Goal: Information Seeking & Learning: Learn about a topic

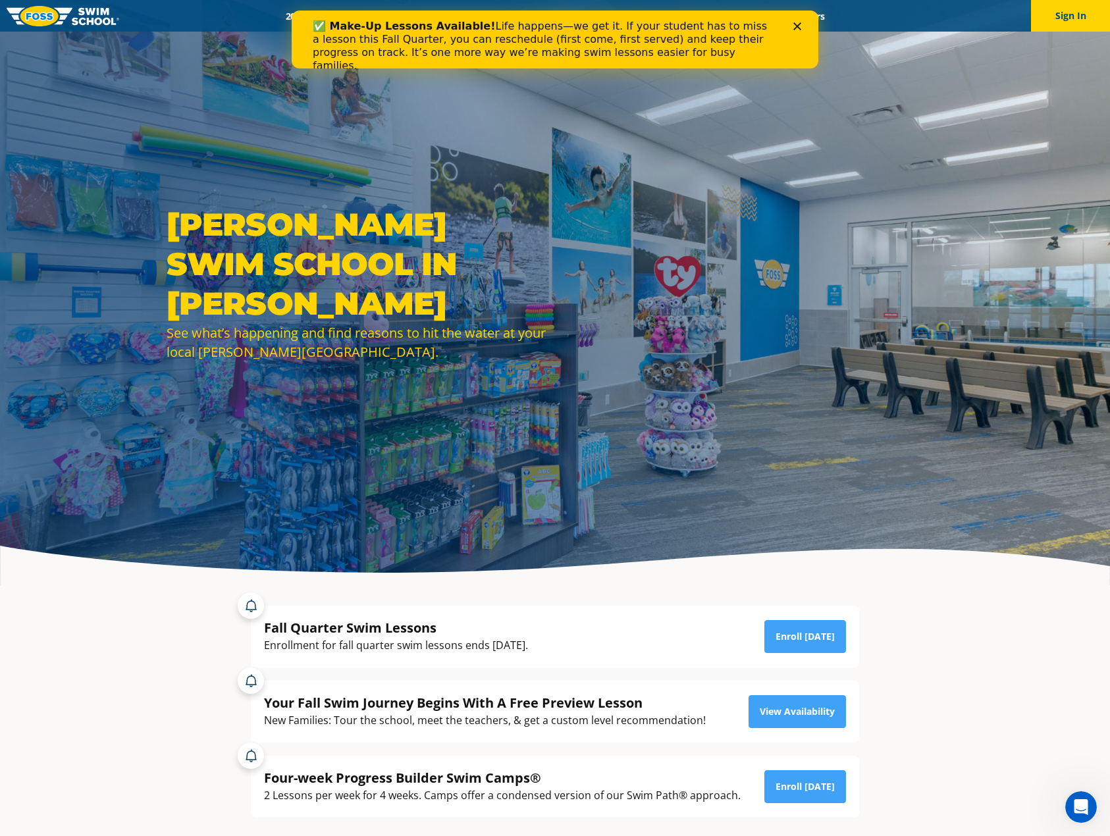
click at [799, 26] on icon "Close" at bounding box center [797, 26] width 8 height 8
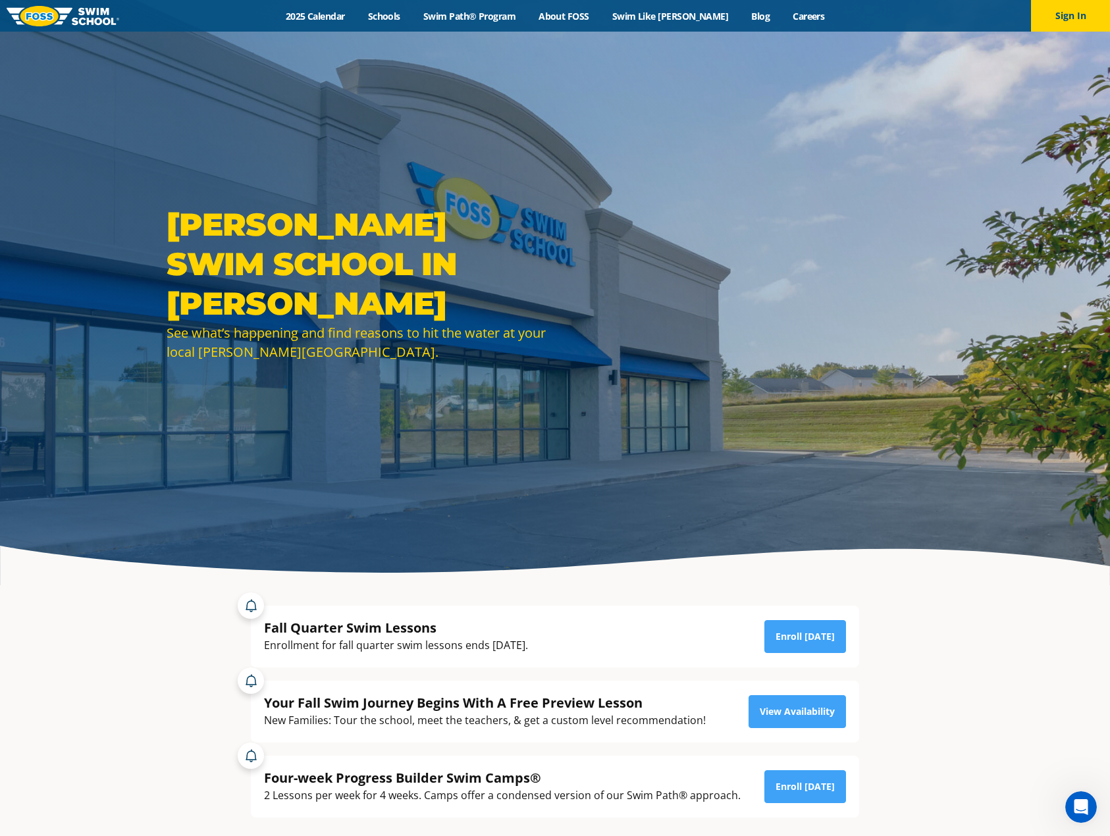
click at [539, 607] on div "Fall Quarter Swim Lessons Enrollment for fall quarter swim lessons ends [DATE].…" at bounding box center [555, 637] width 608 height 62
click at [528, 625] on div "Fall Quarter Swim Lessons" at bounding box center [396, 628] width 264 height 18
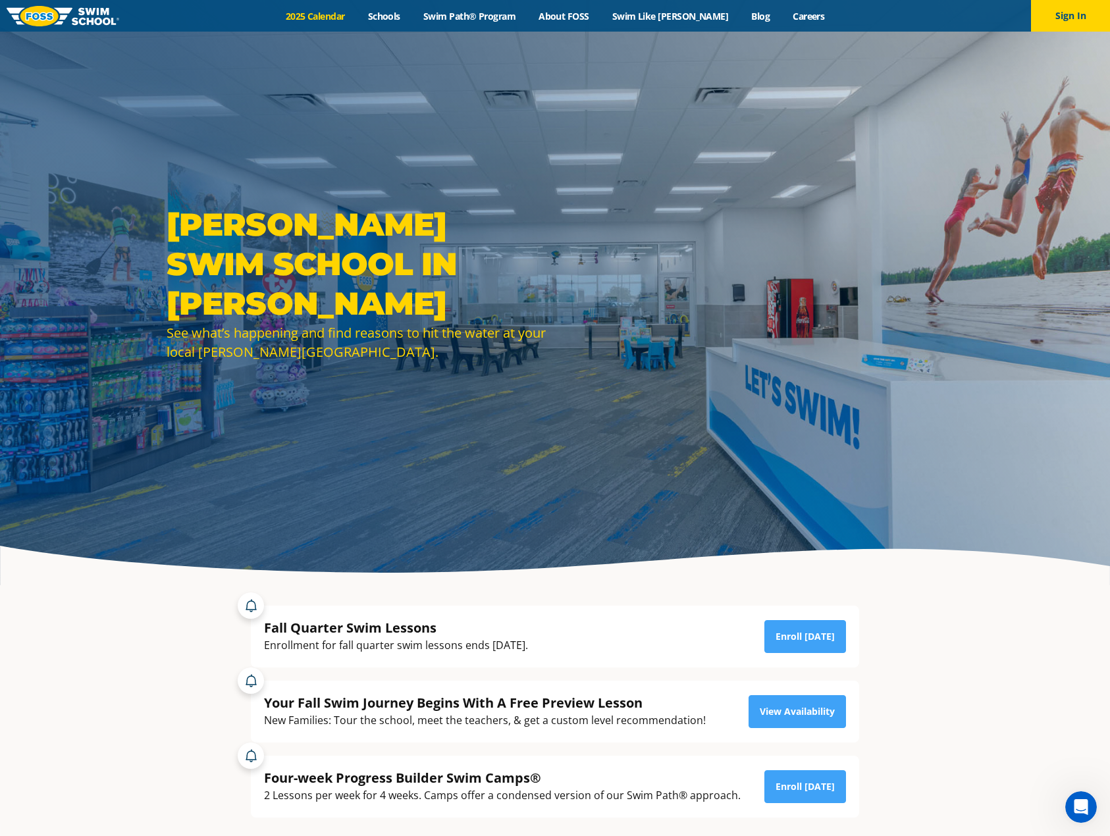
click at [347, 16] on link "2025 Calendar" at bounding box center [315, 16] width 82 height 13
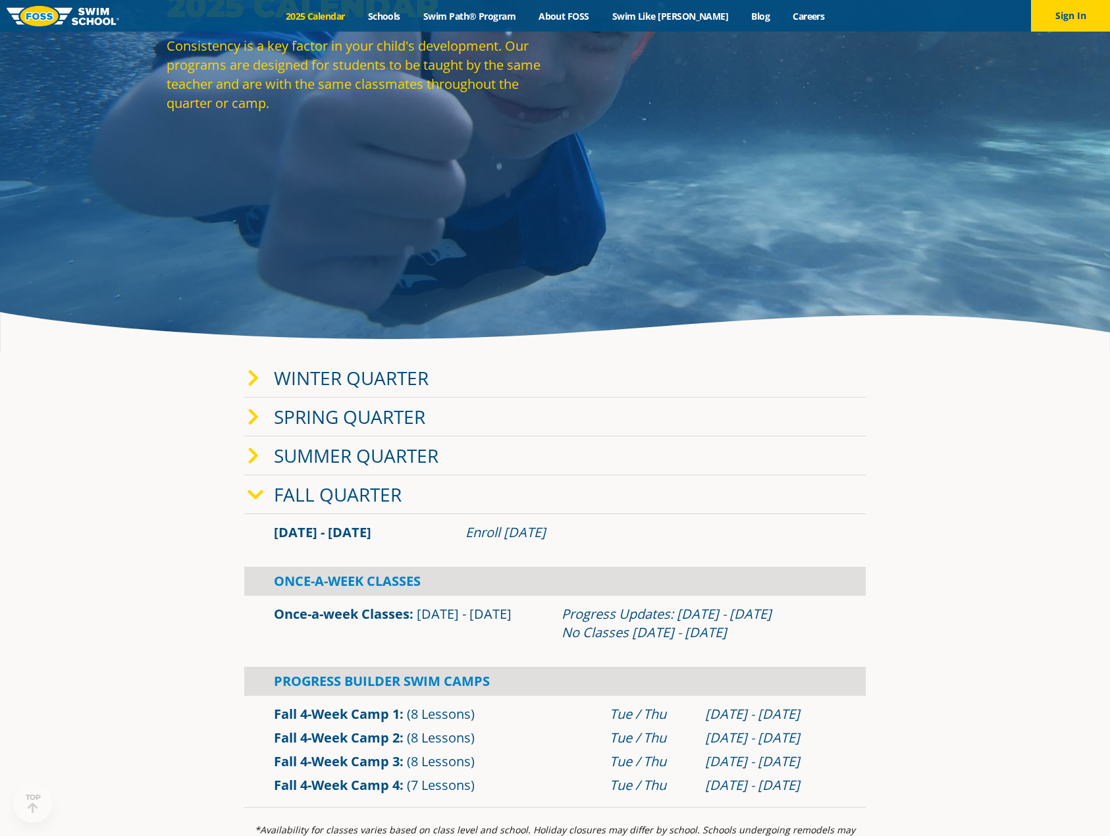
scroll to position [263, 0]
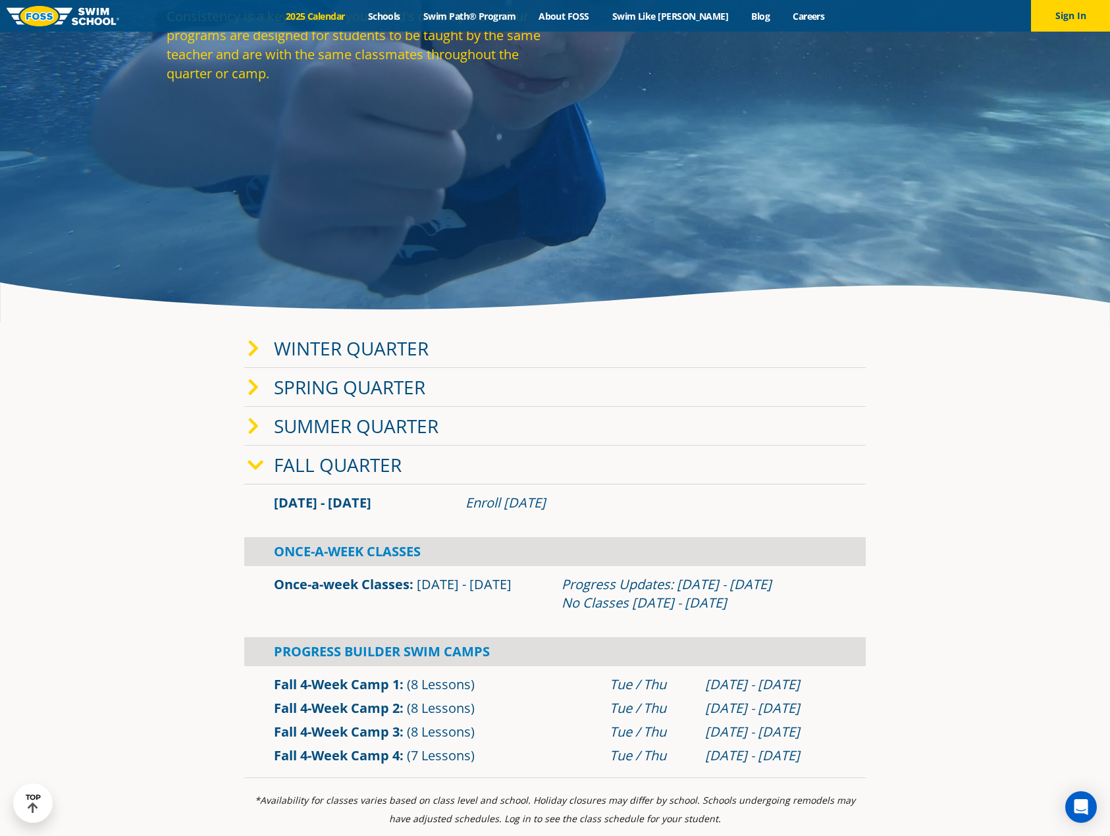
click at [337, 346] on link "Winter Quarter" at bounding box center [351, 348] width 155 height 25
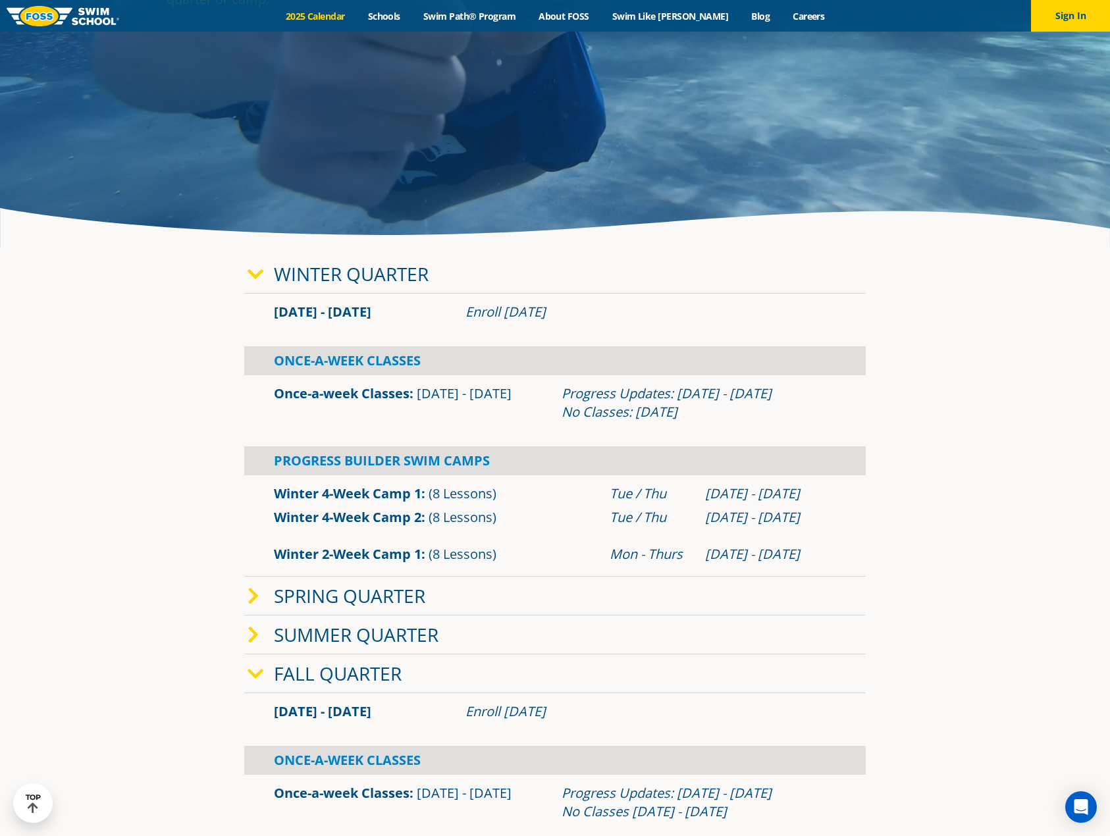
scroll to position [329, 0]
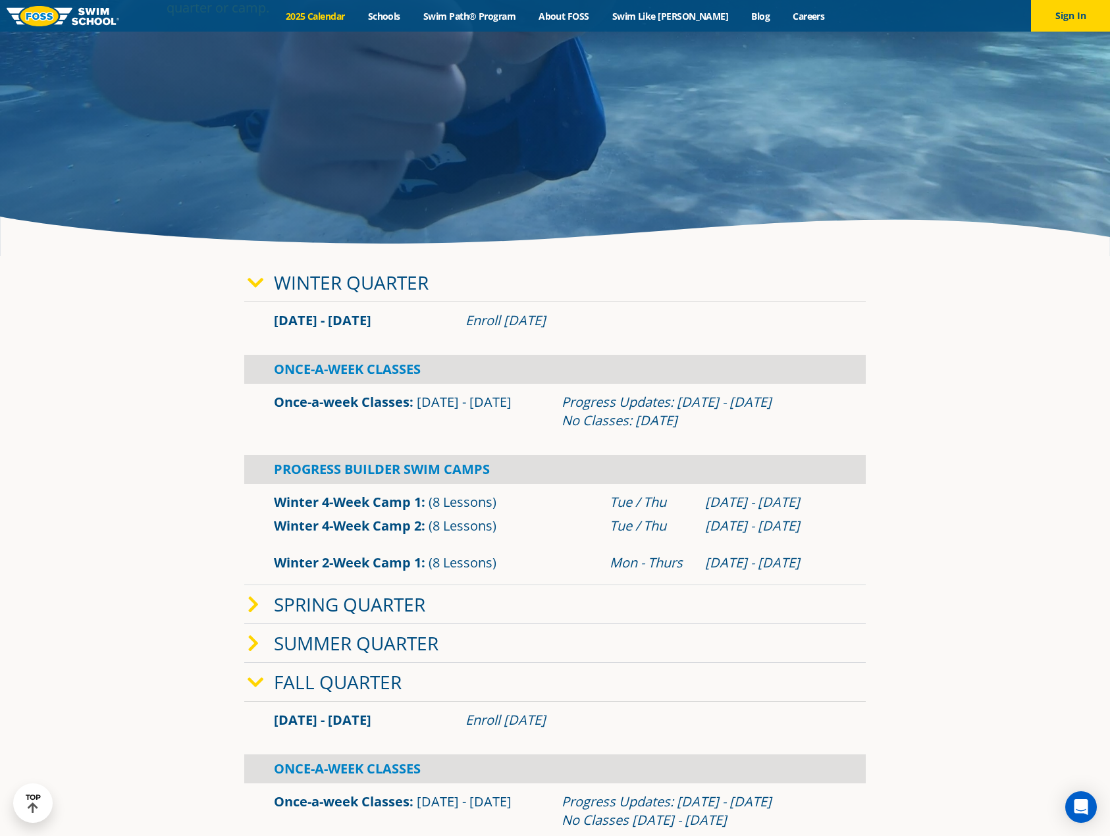
click at [360, 402] on link "Once-a-week Classes" at bounding box center [342, 402] width 136 height 18
